Goal: Find specific page/section: Find specific page/section

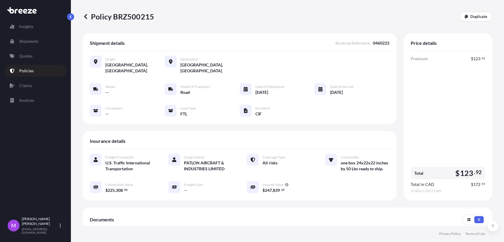
scroll to position [113, 0]
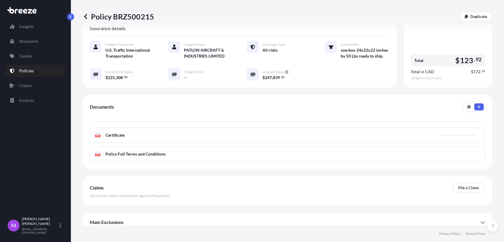
click at [35, 74] on link "Policies" at bounding box center [35, 71] width 61 height 12
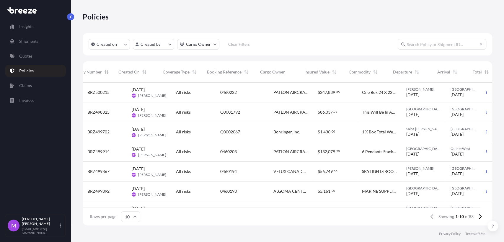
scroll to position [0, 41]
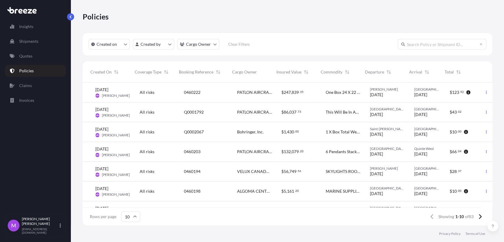
click at [486, 91] on div at bounding box center [486, 93] width 12 height 20
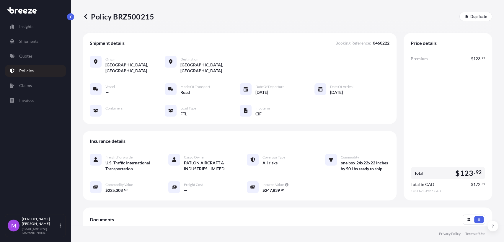
click at [61, 18] on div "Insights Shipments Quotes Policies Claims Invoices" at bounding box center [35, 114] width 61 height 199
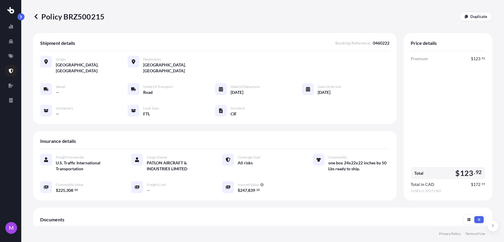
click at [38, 15] on icon at bounding box center [36, 17] width 6 height 6
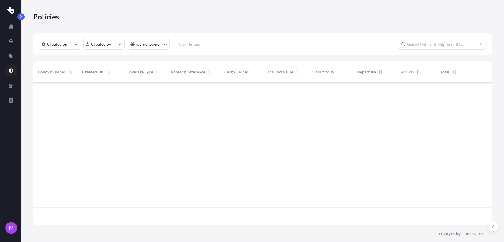
scroll to position [141, 454]
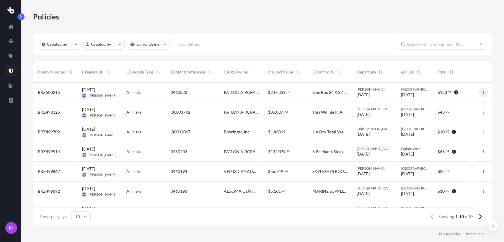
click at [482, 94] on icon "button" at bounding box center [484, 93] width 4 height 4
